Goal: Find specific page/section: Locate a particular part of the current website

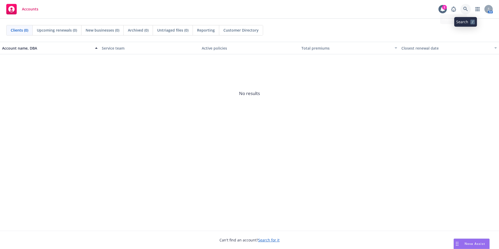
click at [463, 10] on link at bounding box center [465, 9] width 10 height 10
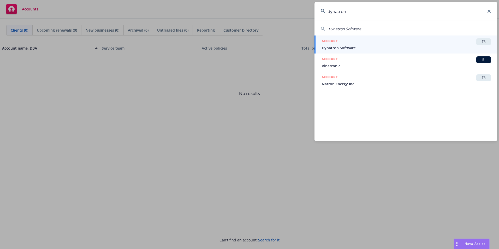
type input "dynatron"
click at [372, 48] on span "Dynatron Software" at bounding box center [406, 47] width 169 height 5
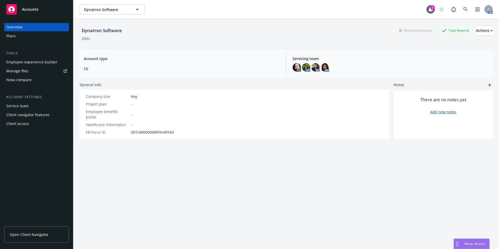
click at [37, 55] on div "Tools" at bounding box center [36, 53] width 65 height 5
click at [37, 61] on div "Employee experience builder" at bounding box center [31, 62] width 51 height 8
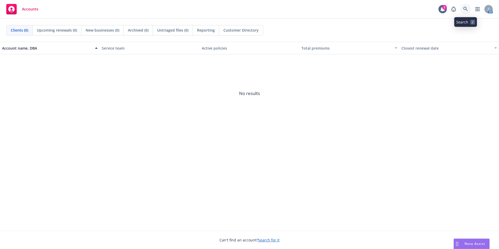
click at [469, 7] on link at bounding box center [465, 9] width 10 height 10
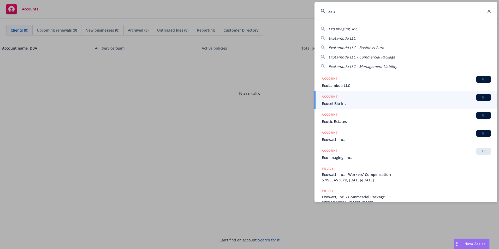
type input "exo"
click at [362, 152] on div "ACCOUNT TR" at bounding box center [406, 151] width 169 height 7
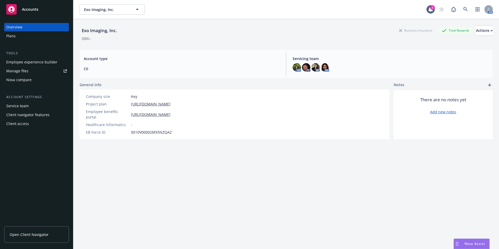
drag, startPoint x: 399, startPoint y: 165, endPoint x: 186, endPoint y: 87, distance: 227.0
click at [399, 165] on div "Exo Imaging, Inc. Business Insurance Total Rewards Actions DBA: - Account type …" at bounding box center [286, 140] width 413 height 243
click at [42, 63] on div "Employee experience builder" at bounding box center [31, 62] width 51 height 8
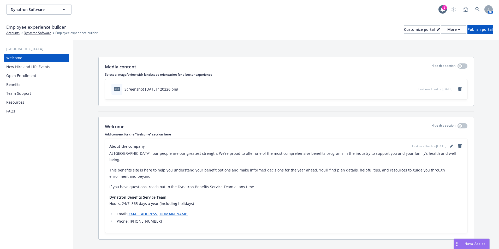
click at [38, 67] on div "New Hire and Life Events" at bounding box center [28, 67] width 44 height 8
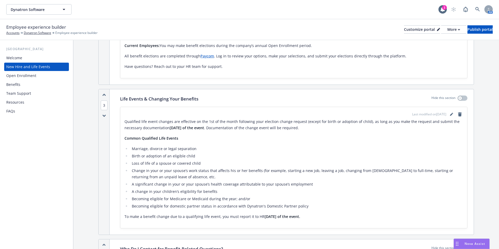
scroll to position [261, 0]
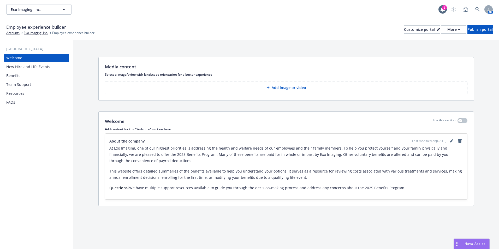
click at [34, 63] on div "New Hire and Life Events" at bounding box center [28, 67] width 44 height 8
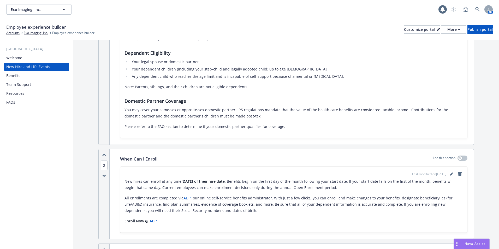
scroll to position [209, 0]
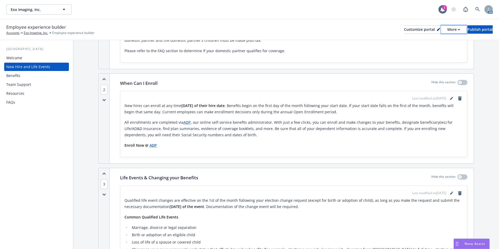
click at [441, 29] on button "More" at bounding box center [453, 29] width 25 height 8
drag, startPoint x: 426, startPoint y: 50, endPoint x: 404, endPoint y: 45, distance: 21.8
click at [426, 50] on link "Copy portal link" at bounding box center [425, 51] width 47 height 10
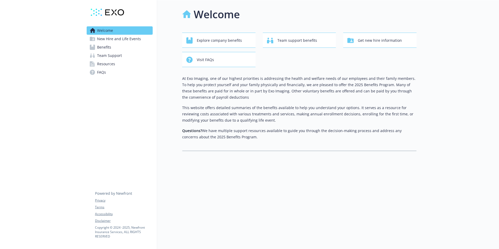
click at [111, 36] on span "New Hire and Life Events" at bounding box center [119, 39] width 44 height 8
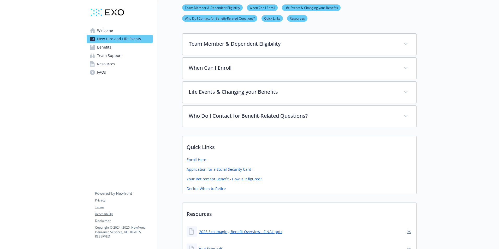
scroll to position [78, 0]
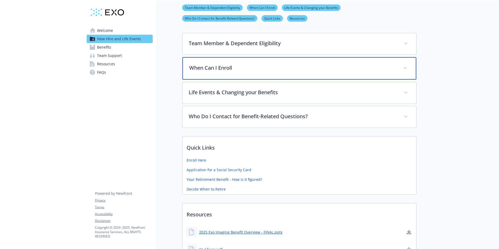
click at [213, 69] on p "When Can I Enroll" at bounding box center [293, 68] width 208 height 8
